Goal: Transaction & Acquisition: Purchase product/service

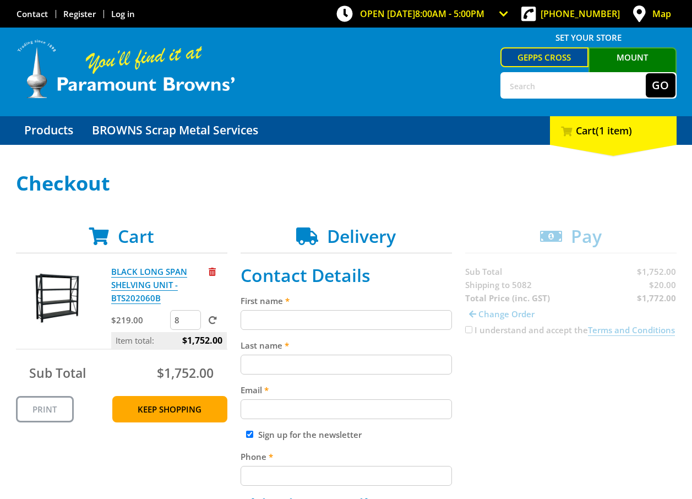
click at [523, 84] on input "text" at bounding box center [573, 85] width 144 height 24
type input "20 CUBE"
click at [645, 73] on button "Go" at bounding box center [660, 85] width 30 height 24
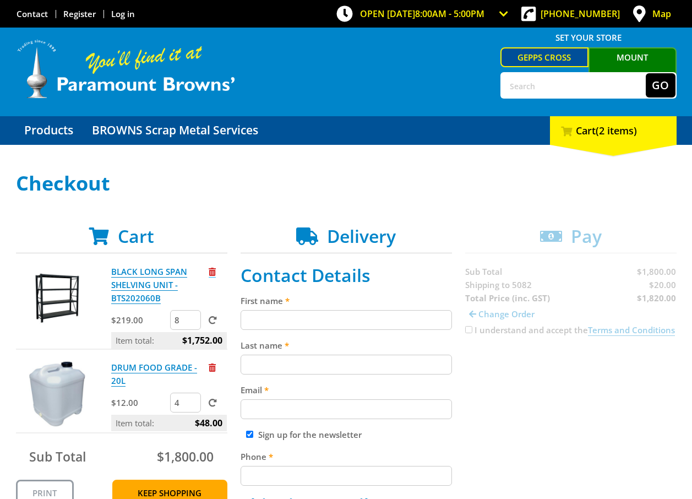
click at [214, 273] on span "Remove from cart" at bounding box center [212, 271] width 7 height 8
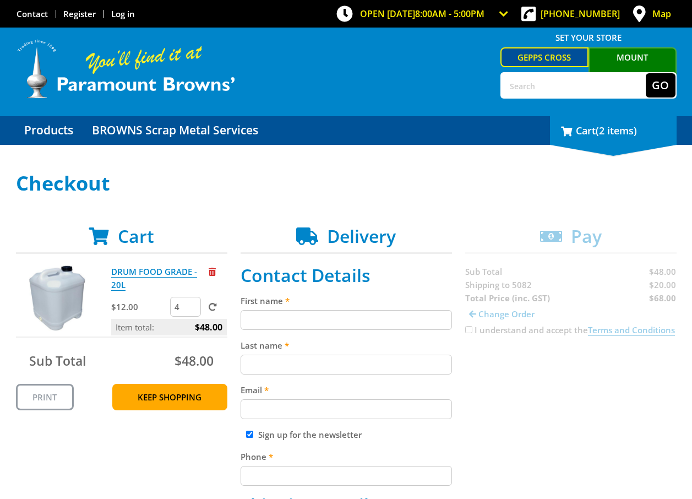
click at [588, 129] on div "2 Cart (2 items)" at bounding box center [613, 130] width 127 height 29
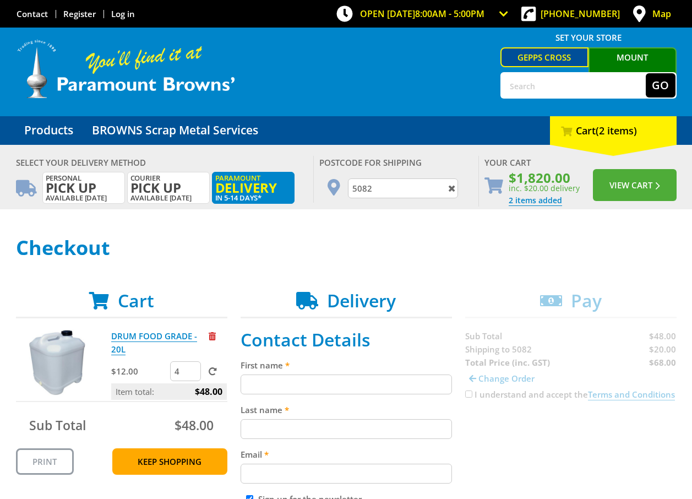
drag, startPoint x: 393, startPoint y: 187, endPoint x: 325, endPoint y: 194, distance: 68.6
click at [326, 194] on div "Postcode for shipping 5082" at bounding box center [395, 179] width 165 height 47
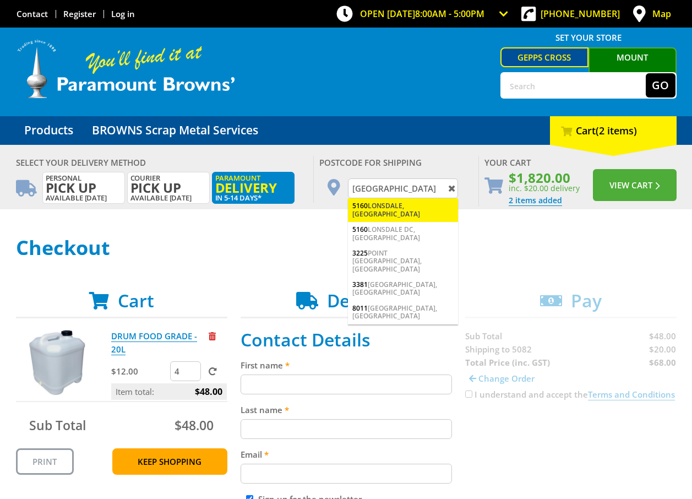
click at [383, 204] on div "[GEOGRAPHIC_DATA], [GEOGRAPHIC_DATA]" at bounding box center [403, 210] width 110 height 24
type input "5160"
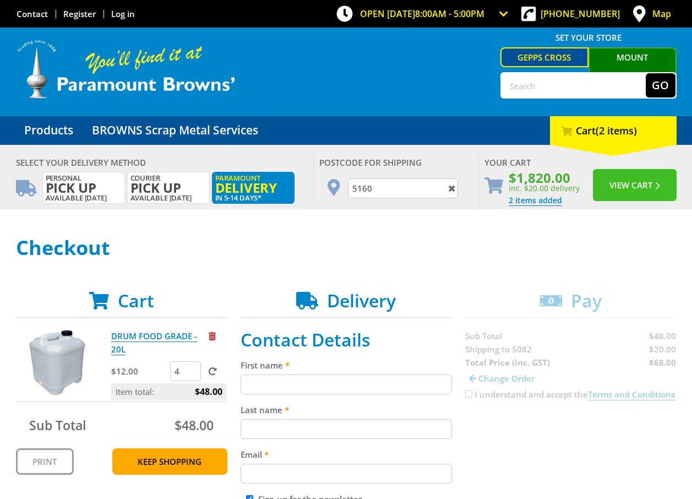
click at [653, 186] on span "submit" at bounding box center [656, 186] width 8 height 8
